Goal: Task Accomplishment & Management: Use online tool/utility

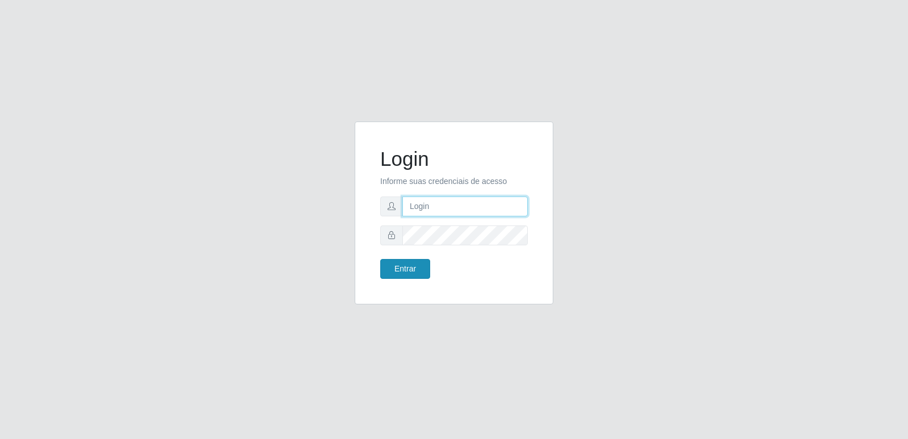
type input "[PERSON_NAME][EMAIL_ADDRESS][DOMAIN_NAME]"
click at [423, 264] on button "Entrar" at bounding box center [405, 269] width 50 height 20
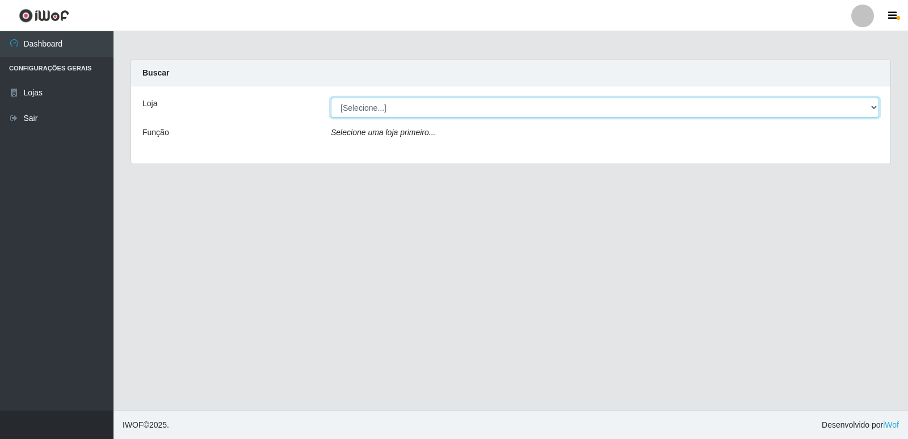
click at [402, 103] on select "[Selecione...] Hiper Queiroz - [GEOGRAPHIC_DATA] [GEOGRAPHIC_DATA] [GEOGRAPHIC_…" at bounding box center [605, 108] width 548 height 20
select select "516"
click at [331, 98] on select "[Selecione...] Hiper Queiroz - [GEOGRAPHIC_DATA] [GEOGRAPHIC_DATA] [GEOGRAPHIC_…" at bounding box center [605, 108] width 548 height 20
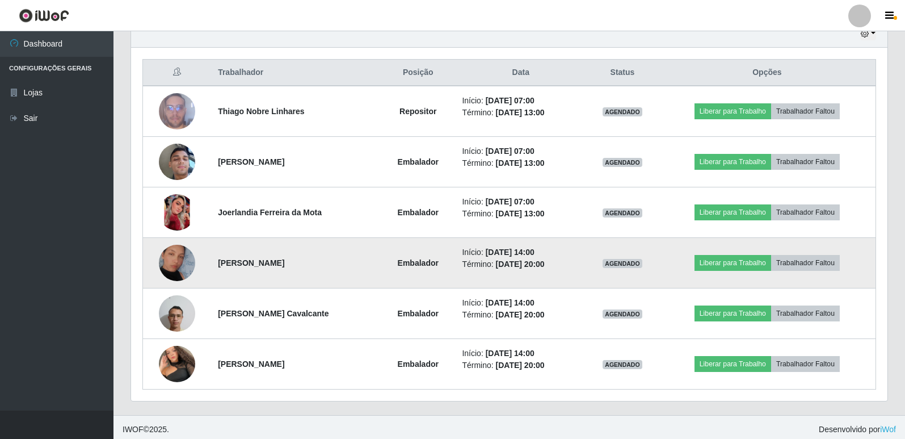
scroll to position [416, 0]
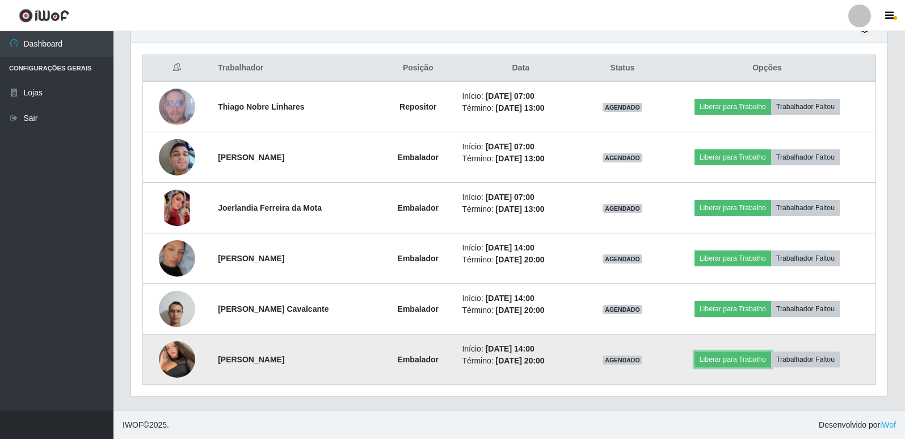
click at [740, 371] on td "Liberar para Trabalho Trabalhador Faltou" at bounding box center [767, 359] width 217 height 51
click at [732, 359] on button "Liberar para Trabalho" at bounding box center [733, 359] width 77 height 16
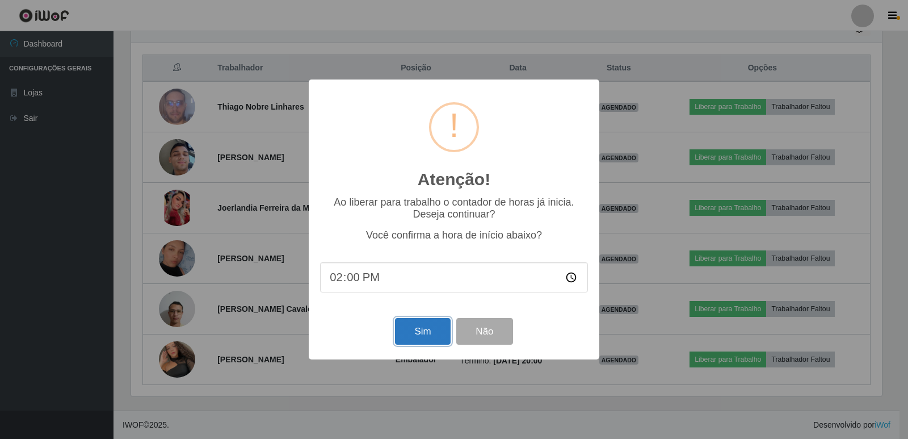
click at [434, 334] on button "Sim" at bounding box center [422, 331] width 55 height 27
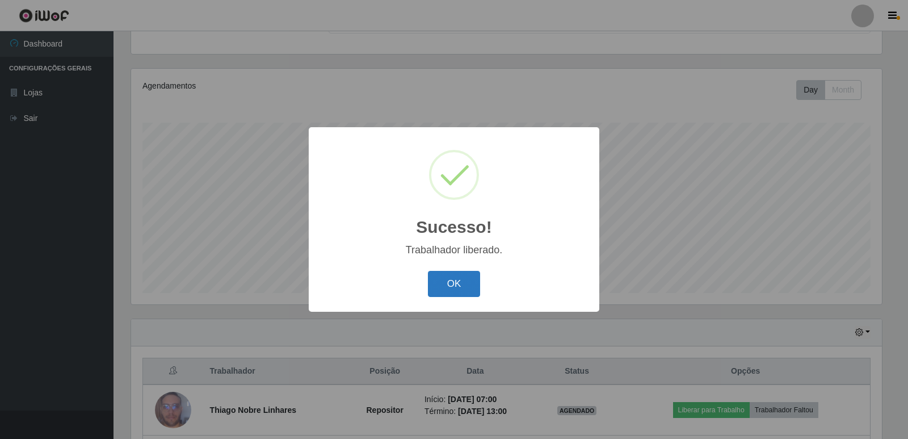
click at [455, 289] on button "OK" at bounding box center [454, 284] width 53 height 27
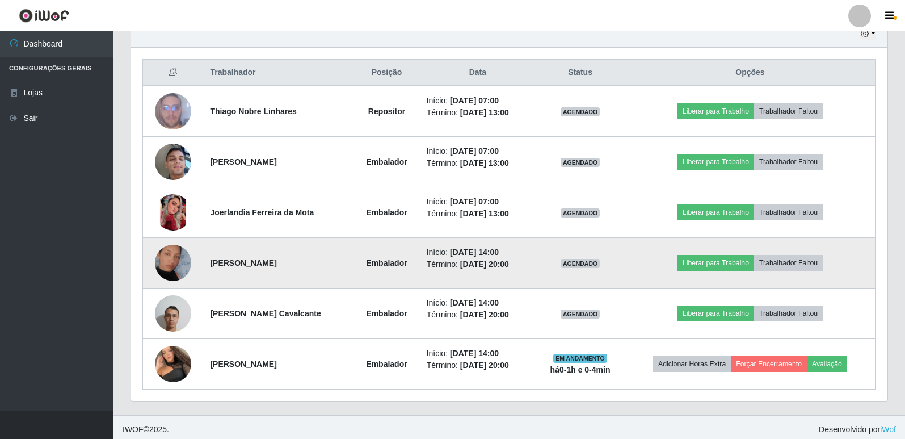
scroll to position [416, 0]
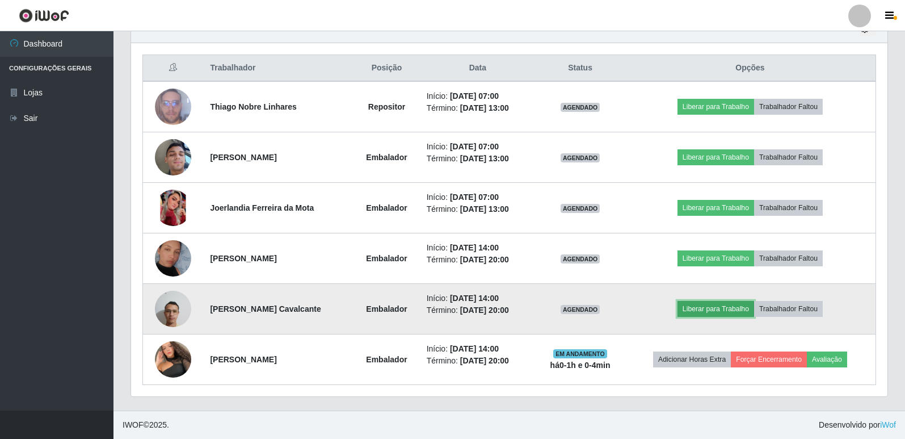
click at [713, 306] on button "Liberar para Trabalho" at bounding box center [716, 309] width 77 height 16
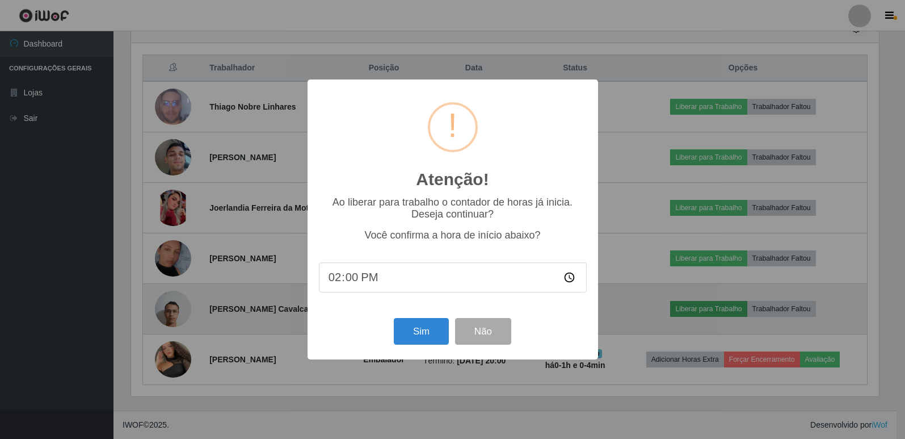
scroll to position [235, 751]
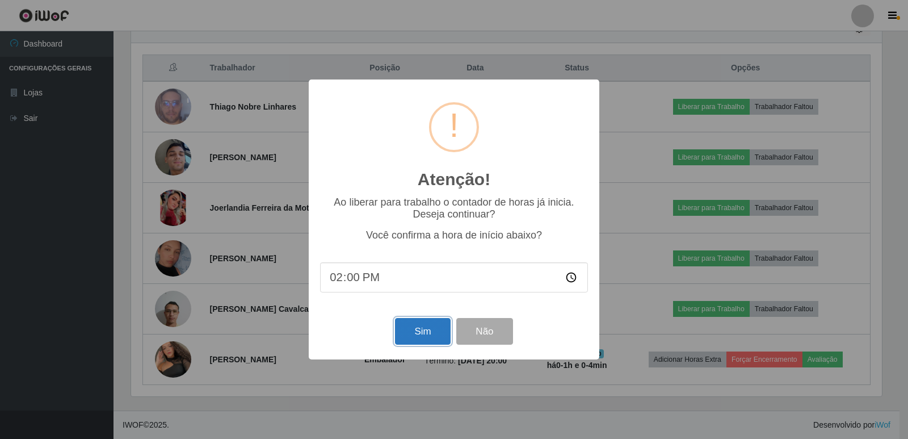
click at [420, 337] on button "Sim" at bounding box center [422, 331] width 55 height 27
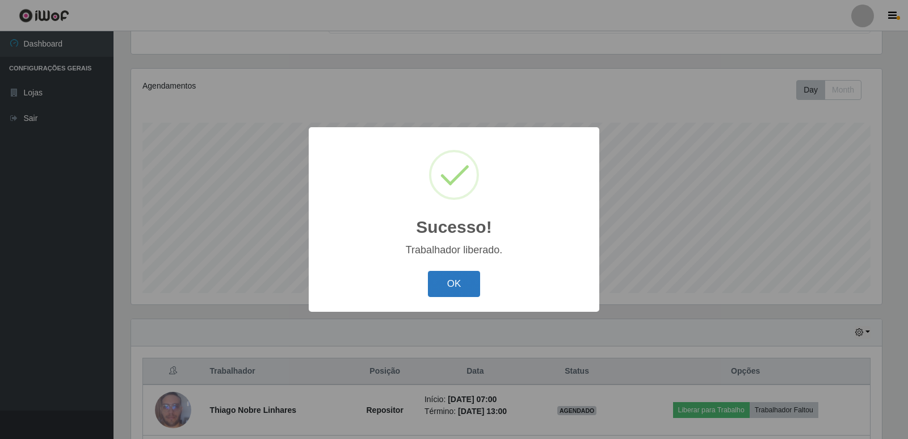
click at [462, 286] on button "OK" at bounding box center [454, 284] width 53 height 27
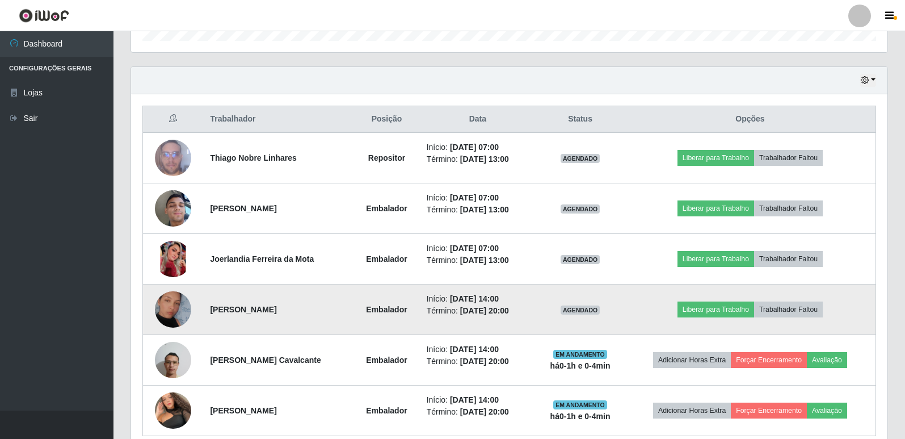
scroll to position [416, 0]
